Goal: Find specific page/section: Find specific page/section

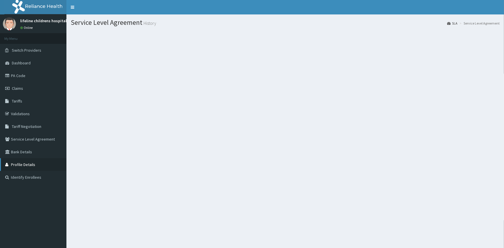
click at [29, 164] on link "Profile Details" at bounding box center [33, 164] width 66 height 13
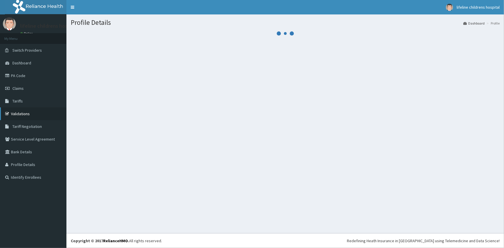
click at [18, 113] on link "Validations" at bounding box center [33, 113] width 66 height 13
